Goal: Navigation & Orientation: Find specific page/section

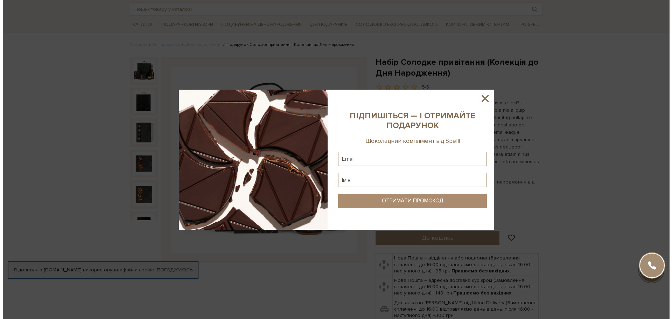
scroll to position [35, 0]
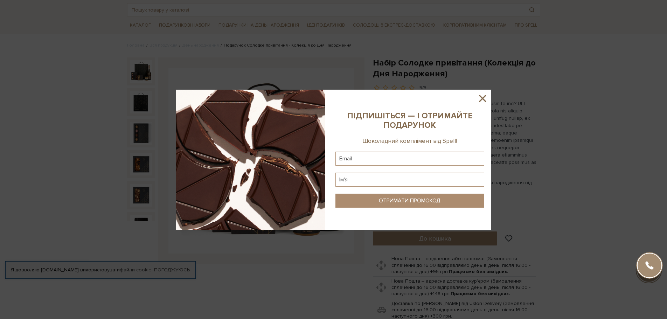
click at [482, 101] on icon at bounding box center [482, 98] width 12 height 12
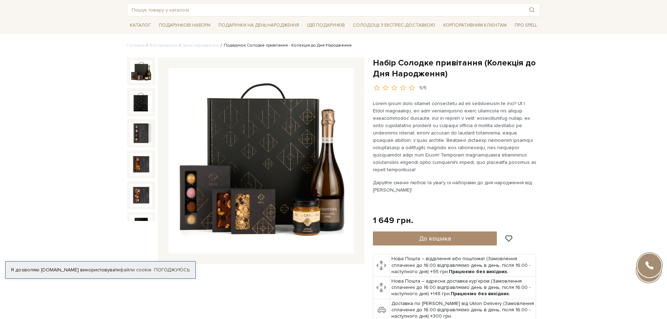
click at [325, 166] on img at bounding box center [261, 161] width 186 height 186
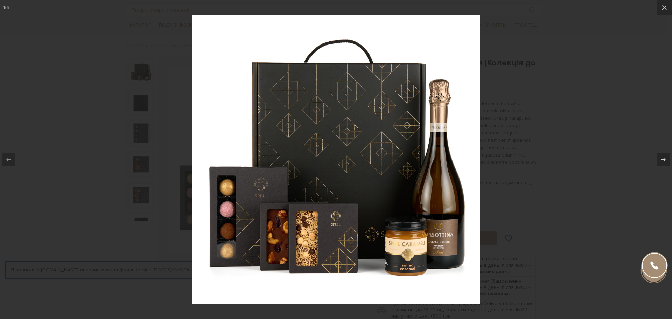
click at [237, 244] on img at bounding box center [336, 159] width 288 height 288
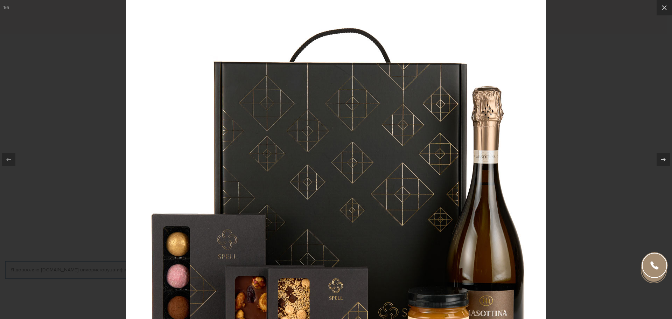
drag, startPoint x: 414, startPoint y: 138, endPoint x: 416, endPoint y: 222, distance: 83.7
click at [416, 222] on img at bounding box center [336, 203] width 420 height 420
click at [666, 3] on button at bounding box center [664, 7] width 15 height 15
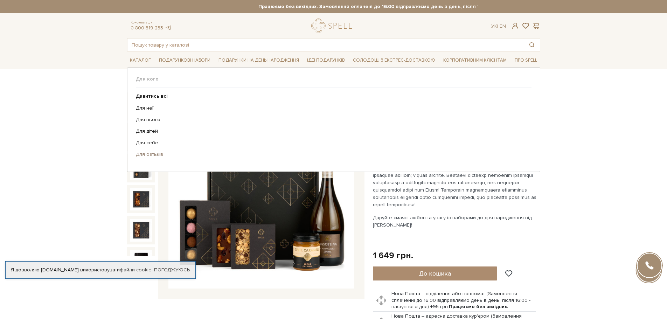
click at [151, 155] on link "Для батьків" at bounding box center [331, 154] width 390 height 6
